Goal: Complete application form: Complete application form

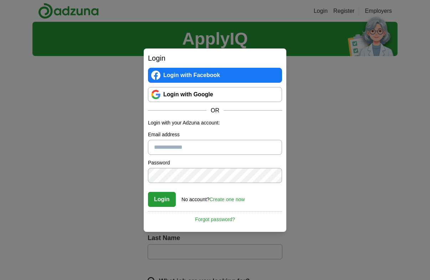
click at [202, 96] on link "Login with Google" at bounding box center [215, 94] width 134 height 15
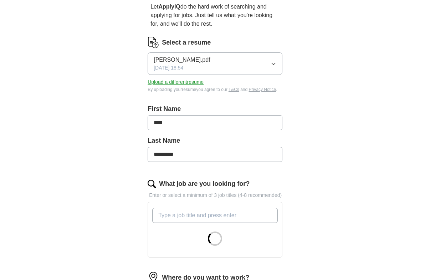
scroll to position [71, 0]
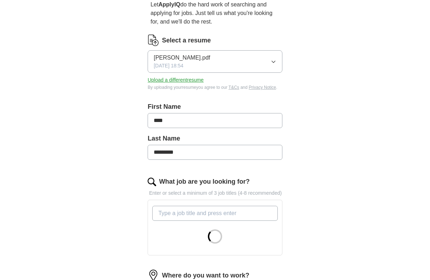
click at [276, 60] on button "[PERSON_NAME].pdf [DATE] 18:54" at bounding box center [215, 61] width 135 height 22
click at [190, 79] on button "Upload a different resume" at bounding box center [176, 79] width 56 height 7
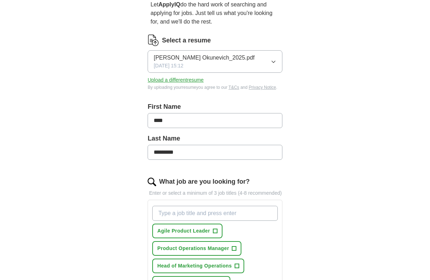
drag, startPoint x: 38, startPoint y: 32, endPoint x: 41, endPoint y: 36, distance: 5.3
click at [39, 34] on div "ApplyIQ Let ApplyIQ do the hard work of searching and applying for jobs. Just t…" at bounding box center [214, 246] width 365 height 592
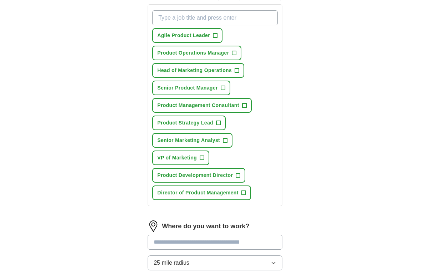
scroll to position [285, 0]
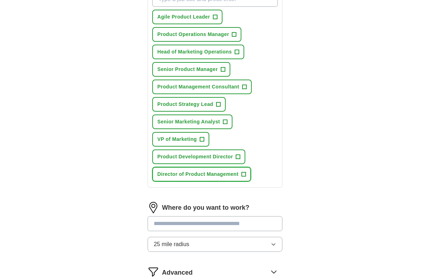
click at [245, 176] on span "+" at bounding box center [243, 174] width 4 height 6
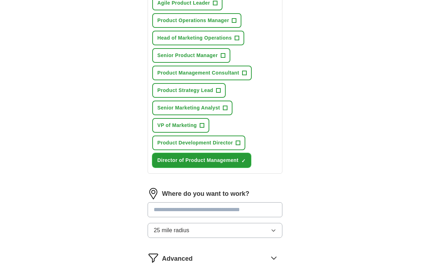
scroll to position [263, 0]
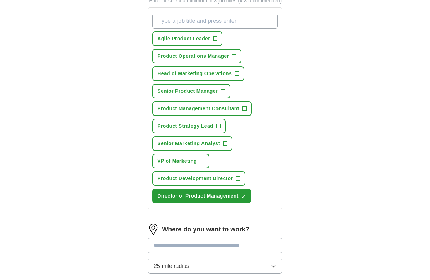
click at [226, 24] on input "What job are you looking for?" at bounding box center [214, 21] width 125 height 15
type input "Head of Product"
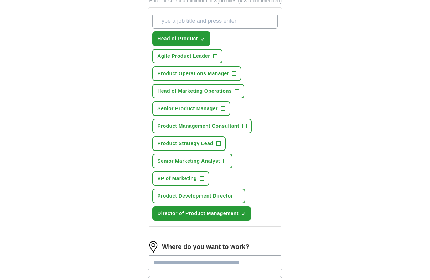
click at [226, 24] on input "What job are you looking for?" at bounding box center [214, 21] width 125 height 15
type input "VP or Product"
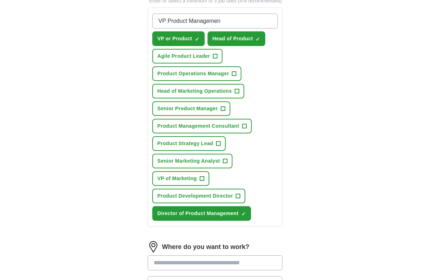
type input "VP Product Management"
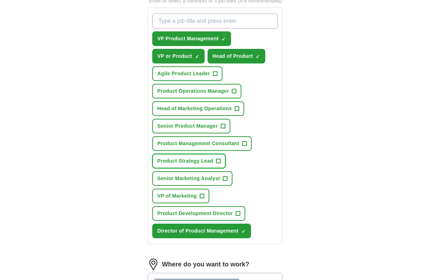
click at [208, 161] on span "Product Strategy Lead" at bounding box center [185, 160] width 56 height 7
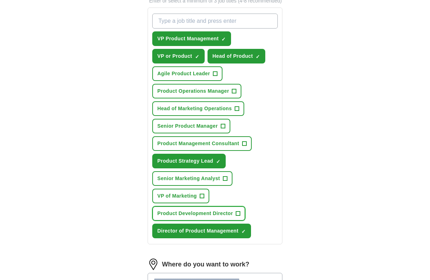
click at [198, 218] on button "Product Development Director +" at bounding box center [198, 213] width 93 height 15
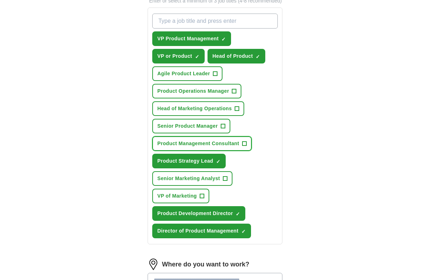
click at [206, 142] on span "Product Management Consultant" at bounding box center [198, 143] width 82 height 7
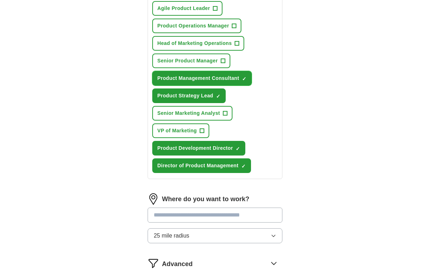
scroll to position [406, 0]
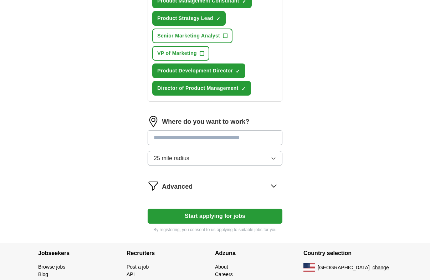
click at [226, 141] on input at bounding box center [215, 137] width 135 height 15
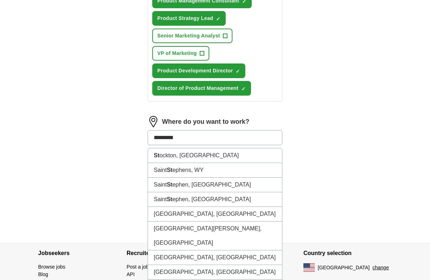
type input "**********"
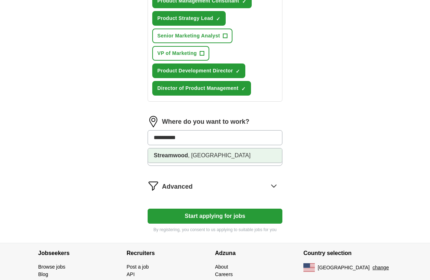
click at [218, 154] on li "Streamwood , [GEOGRAPHIC_DATA]" at bounding box center [215, 155] width 134 height 14
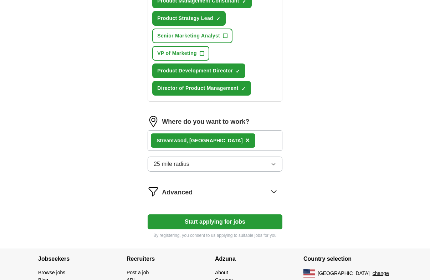
click at [215, 159] on button "25 mile radius" at bounding box center [215, 163] width 135 height 15
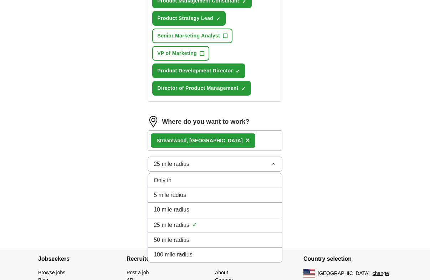
click at [200, 225] on div "25 mile radius ✓" at bounding box center [215, 225] width 123 height 10
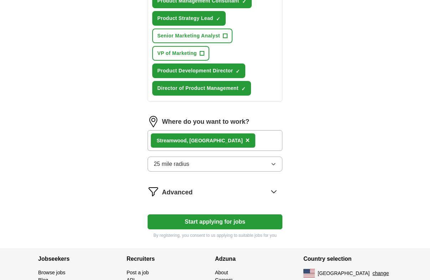
click at [248, 166] on button "25 mile radius" at bounding box center [215, 163] width 135 height 15
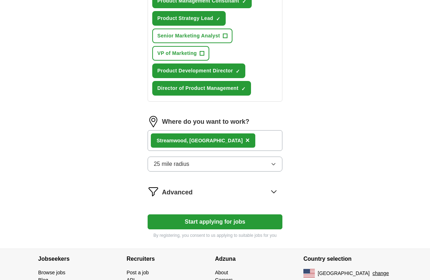
click at [221, 226] on button "Start applying for jobs" at bounding box center [215, 221] width 135 height 15
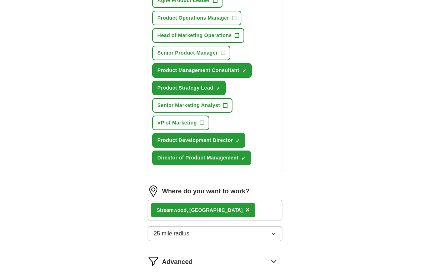
select select "**"
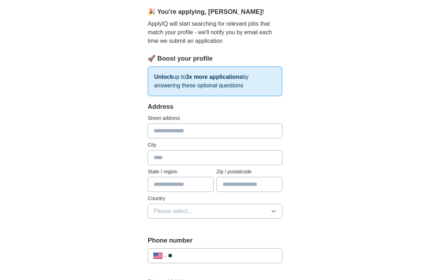
scroll to position [71, 0]
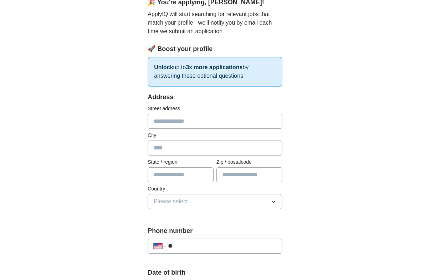
click at [233, 115] on input "text" at bounding box center [215, 121] width 135 height 15
type input "**********"
type input "**"
type input "*****"
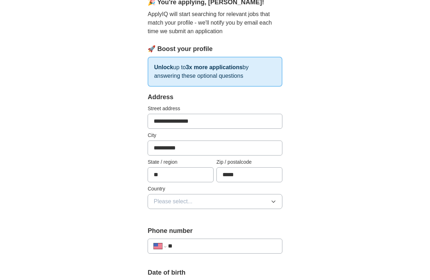
click at [224, 203] on button "Please select..." at bounding box center [215, 201] width 135 height 15
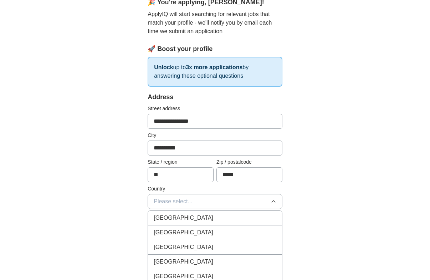
click at [209, 241] on li "[GEOGRAPHIC_DATA]" at bounding box center [215, 247] width 134 height 15
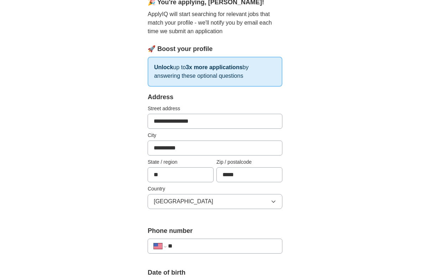
click at [221, 205] on button "[GEOGRAPHIC_DATA]" at bounding box center [215, 201] width 135 height 15
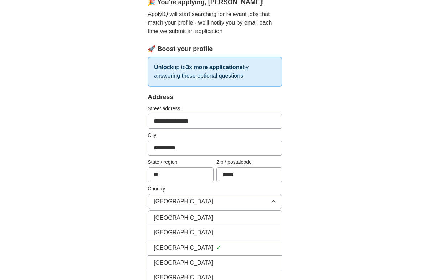
click at [209, 228] on div "[GEOGRAPHIC_DATA]" at bounding box center [215, 232] width 123 height 9
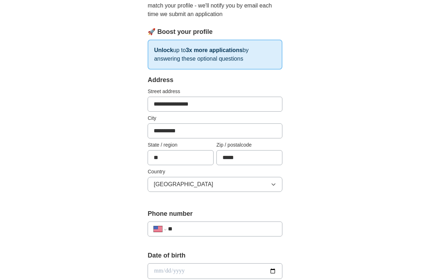
scroll to position [107, 0]
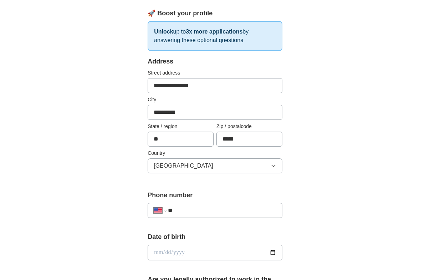
click at [233, 201] on div "**********" at bounding box center [215, 206] width 135 height 33
click at [234, 205] on div "**********" at bounding box center [215, 210] width 135 height 15
click at [241, 211] on input "**" at bounding box center [222, 210] width 108 height 9
type input "**********"
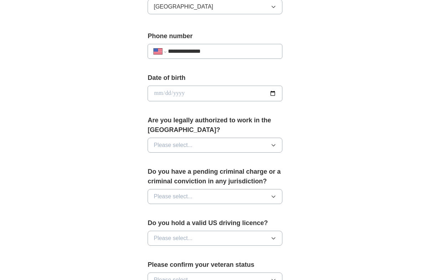
scroll to position [285, 0]
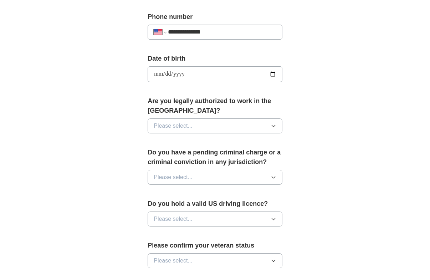
type input "**********"
click at [269, 124] on button "Please select..." at bounding box center [215, 125] width 135 height 15
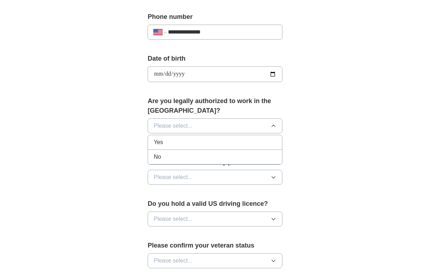
click at [201, 143] on div "Yes" at bounding box center [215, 142] width 123 height 9
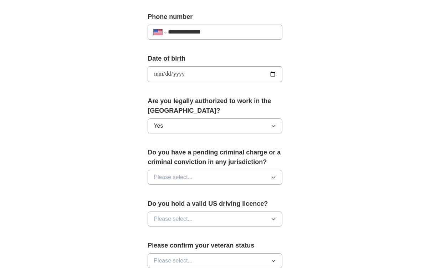
click at [190, 179] on span "Please select..." at bounding box center [173, 177] width 39 height 9
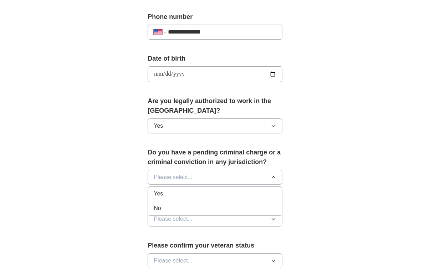
click at [187, 211] on div "No" at bounding box center [215, 208] width 123 height 9
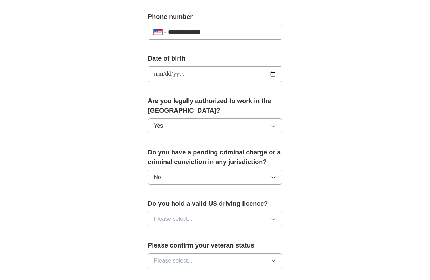
click at [191, 218] on span "Please select..." at bounding box center [173, 218] width 39 height 9
click at [183, 238] on div "Yes" at bounding box center [215, 235] width 123 height 9
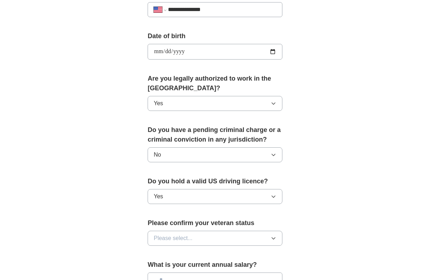
scroll to position [392, 0]
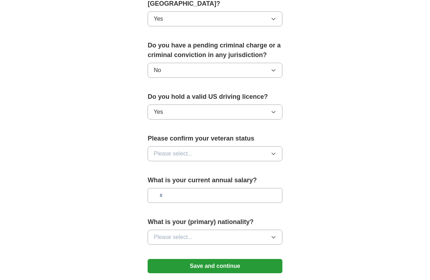
click at [226, 156] on button "Please select..." at bounding box center [215, 153] width 135 height 15
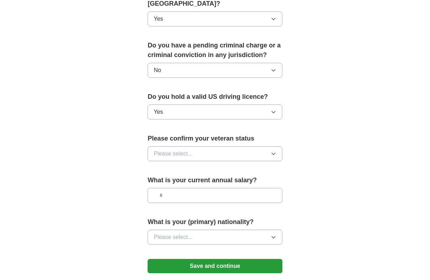
click at [164, 198] on input "text" at bounding box center [215, 195] width 135 height 15
click at [186, 198] on input "text" at bounding box center [215, 195] width 135 height 15
type input "********"
click at [204, 152] on button "Please select..." at bounding box center [215, 153] width 135 height 15
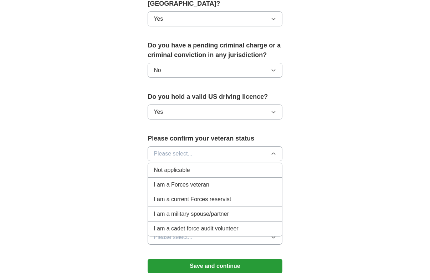
click at [202, 170] on div "Not applicable" at bounding box center [215, 170] width 123 height 9
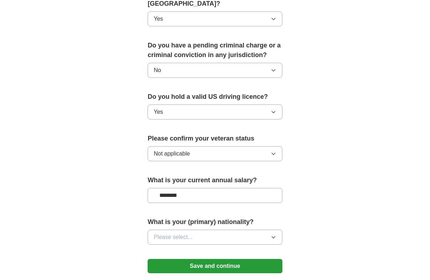
click at [205, 154] on button "Not applicable" at bounding box center [215, 153] width 135 height 15
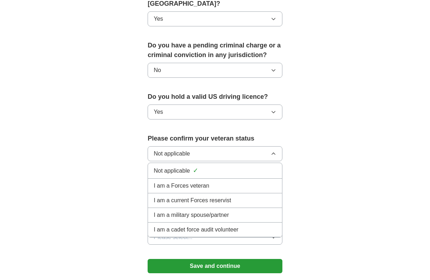
click at [205, 154] on button "Not applicable" at bounding box center [215, 153] width 135 height 15
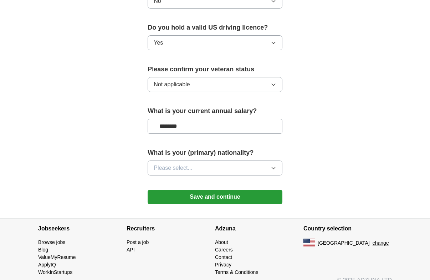
scroll to position [463, 0]
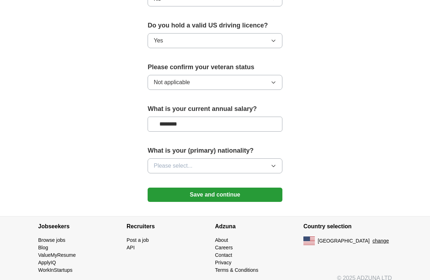
click at [215, 170] on button "Please select..." at bounding box center [215, 165] width 135 height 15
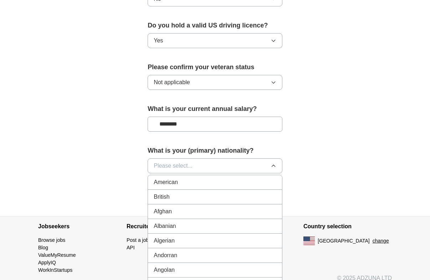
click at [203, 185] on div "American" at bounding box center [215, 182] width 123 height 9
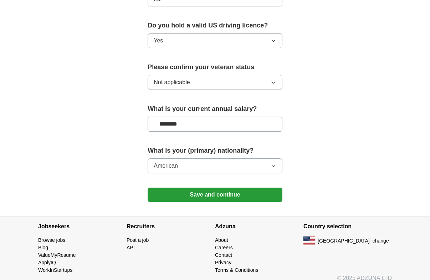
click at [202, 195] on button "Save and continue" at bounding box center [215, 194] width 135 height 14
